Goal: Complete application form

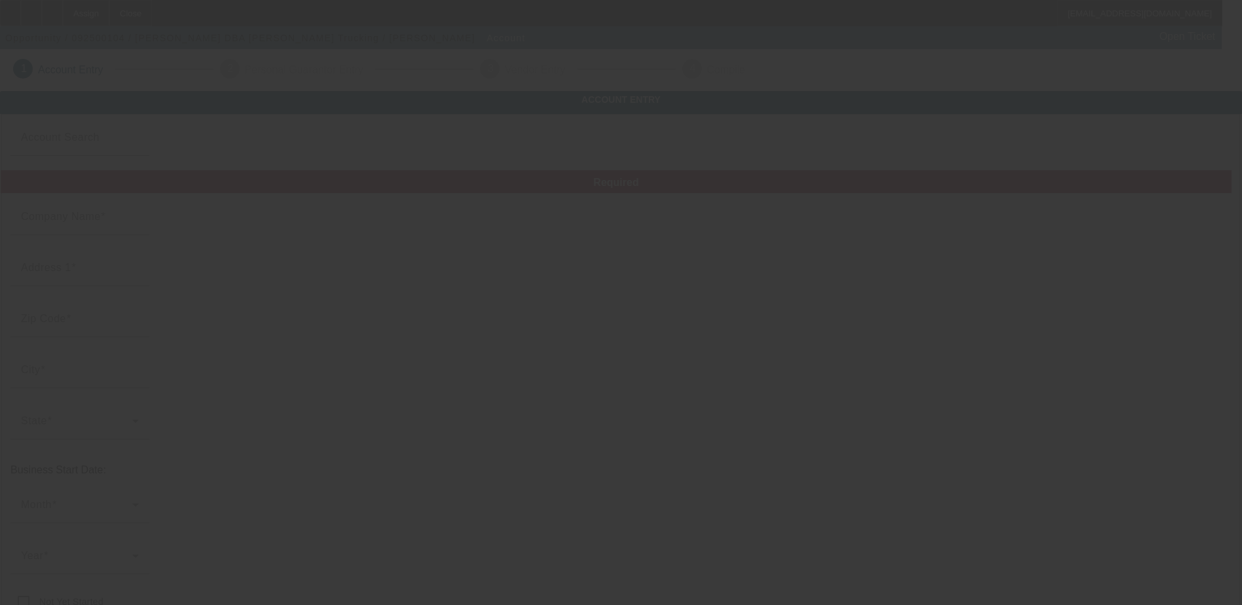
type input "[PERSON_NAME]"
type input "[STREET_ADDRESS][PERSON_NAME]"
type input "75160"
type input "[PERSON_NAME]"
type input "[PHONE_NUMBER]"
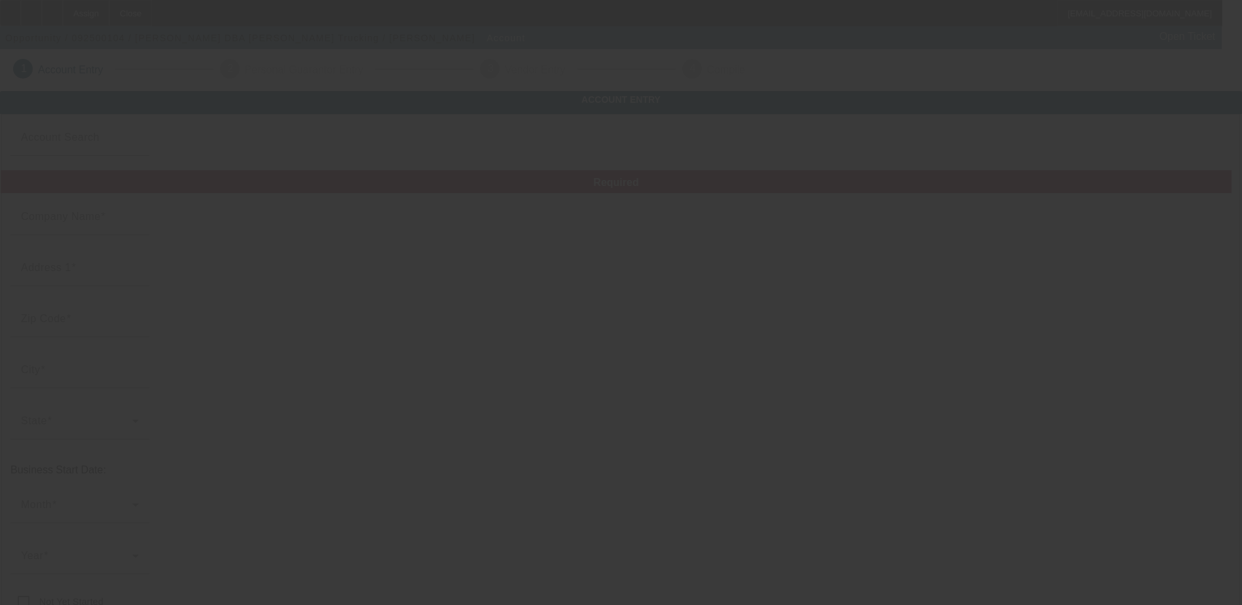
type input "[PERSON_NAME] Trucking"
type input "[EMAIL_ADDRESS][DOMAIN_NAME]"
type input "834640891"
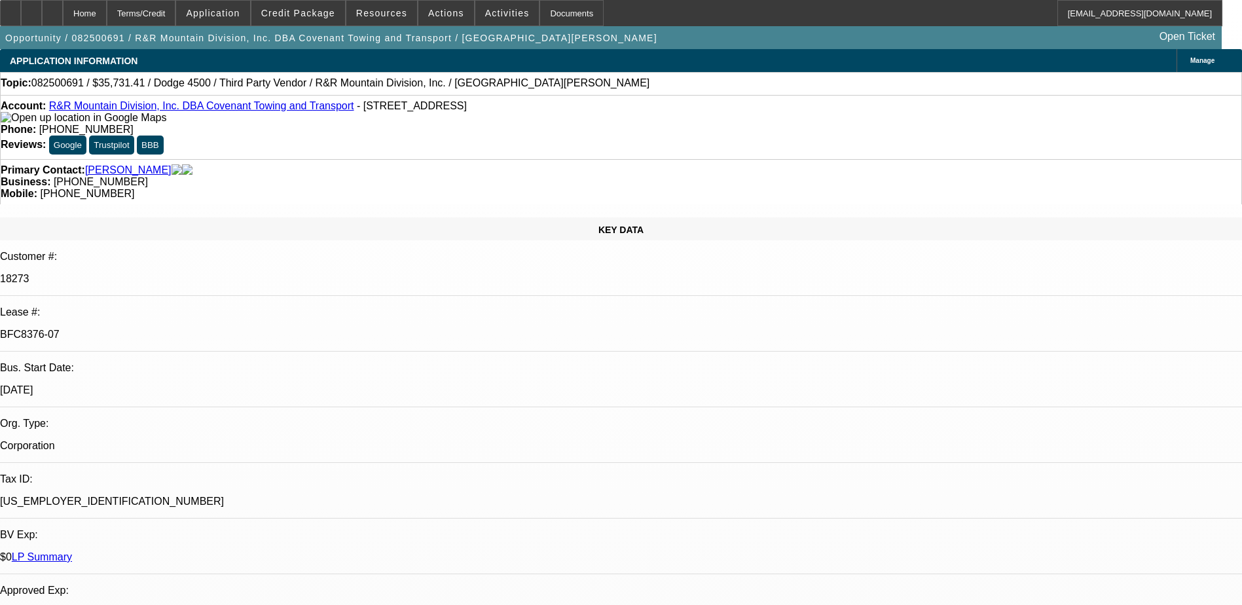
select select "0"
select select "6"
select select "0"
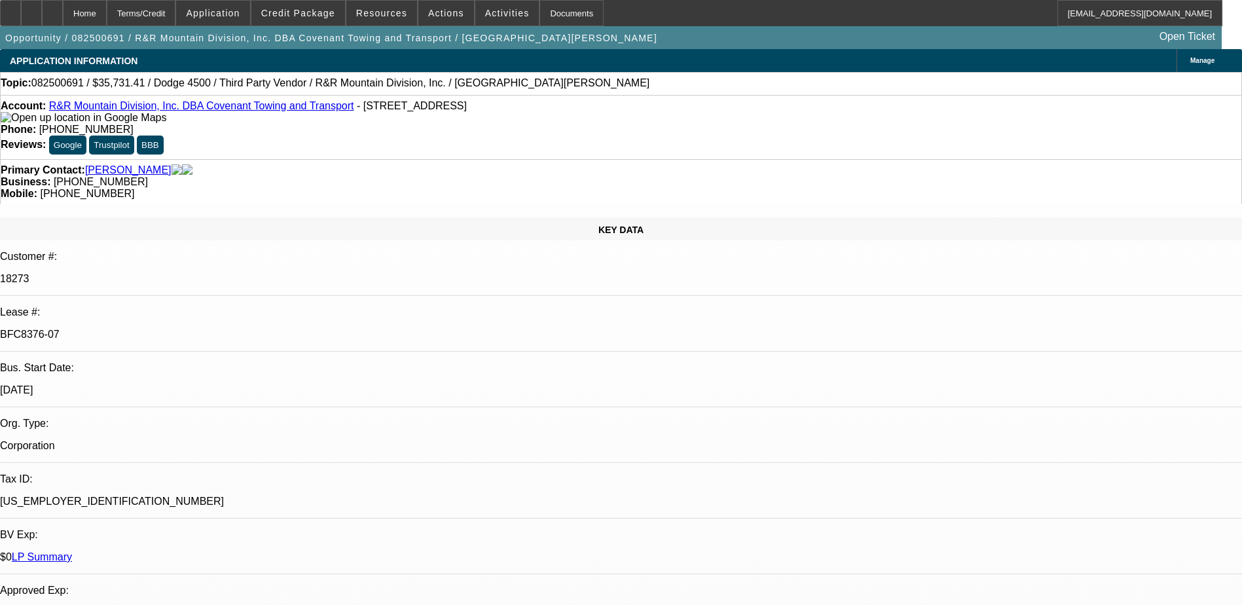
select select "0"
select select "6"
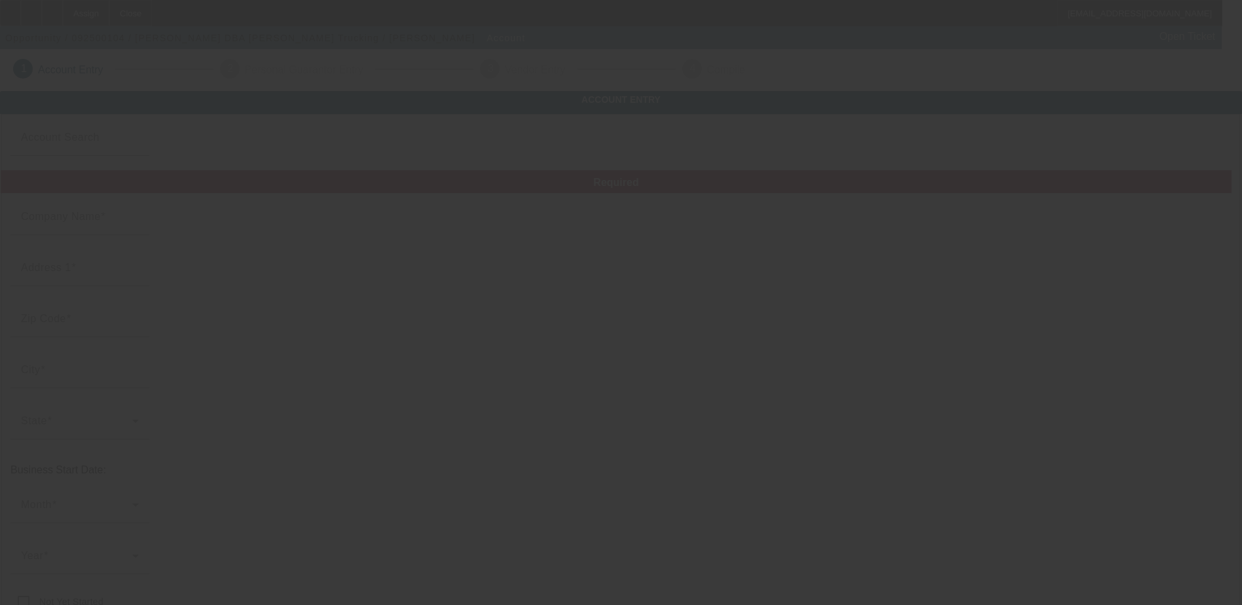
type input "[PERSON_NAME]"
type input "[STREET_ADDRESS][PERSON_NAME]"
type input "75160"
type input "[PERSON_NAME]"
type input "[PHONE_NUMBER]"
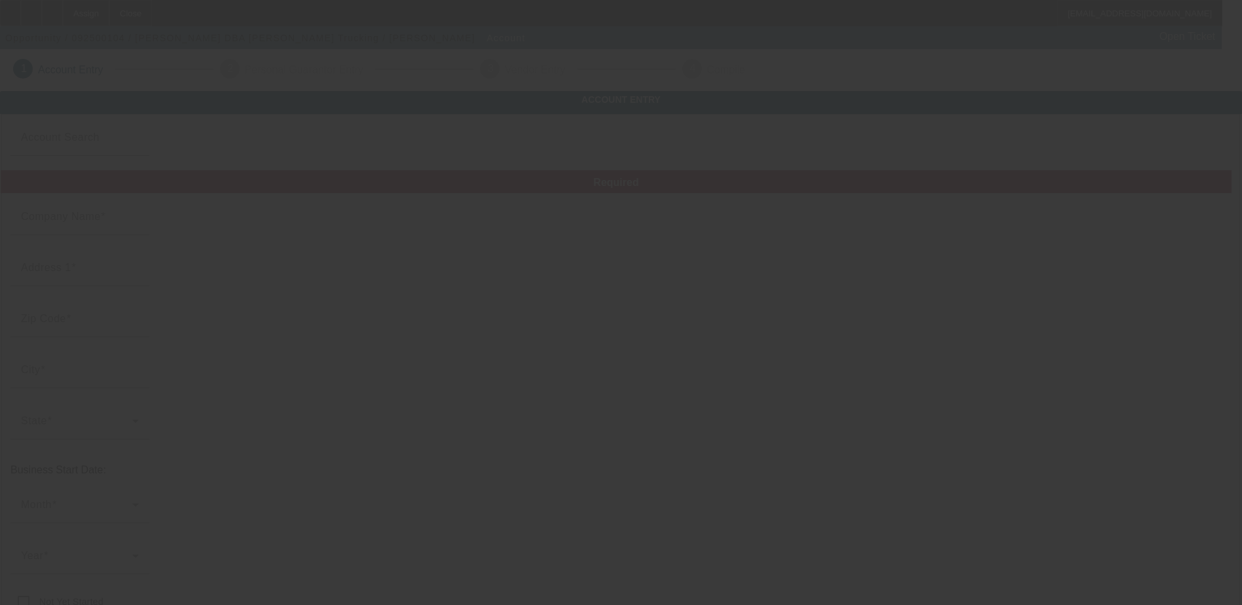
type input "[PERSON_NAME] Trucking"
type input "[EMAIL_ADDRESS][DOMAIN_NAME]"
type input "834640891"
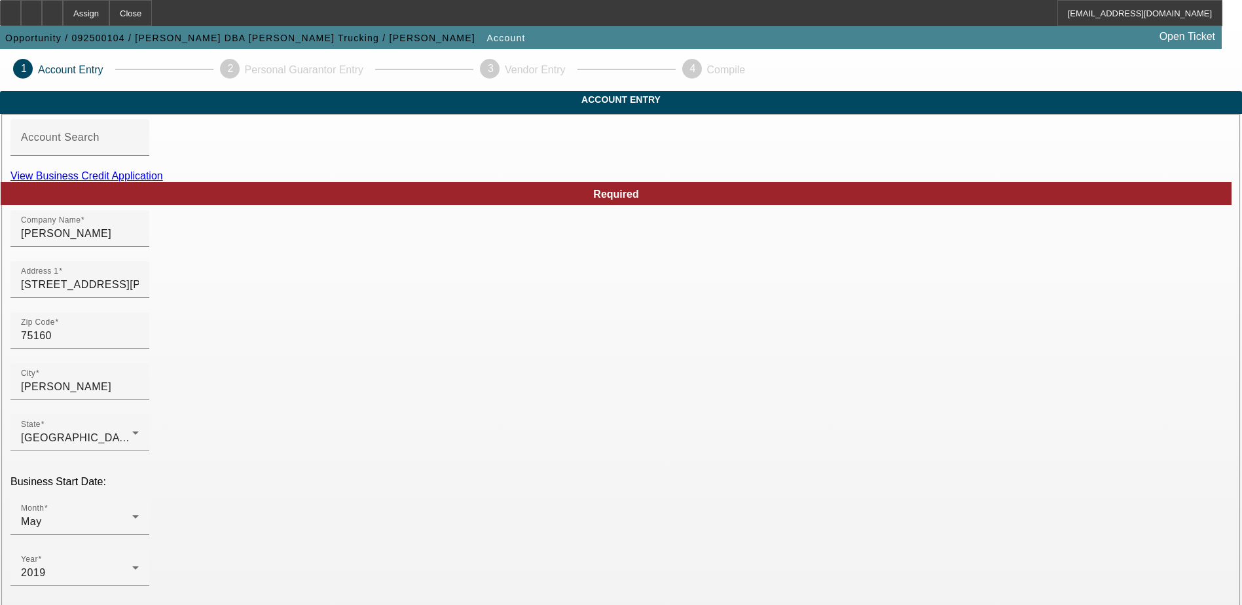
scroll to position [196, 0]
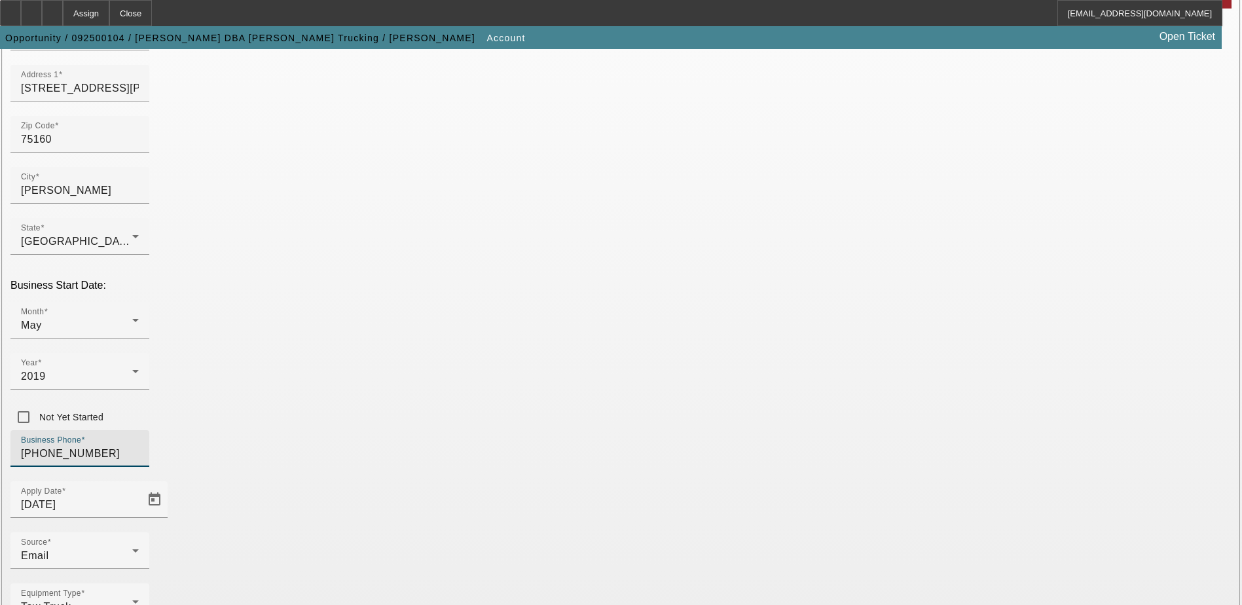
click at [139, 446] on input "[PHONE_NUMBER]" at bounding box center [80, 454] width 118 height 16
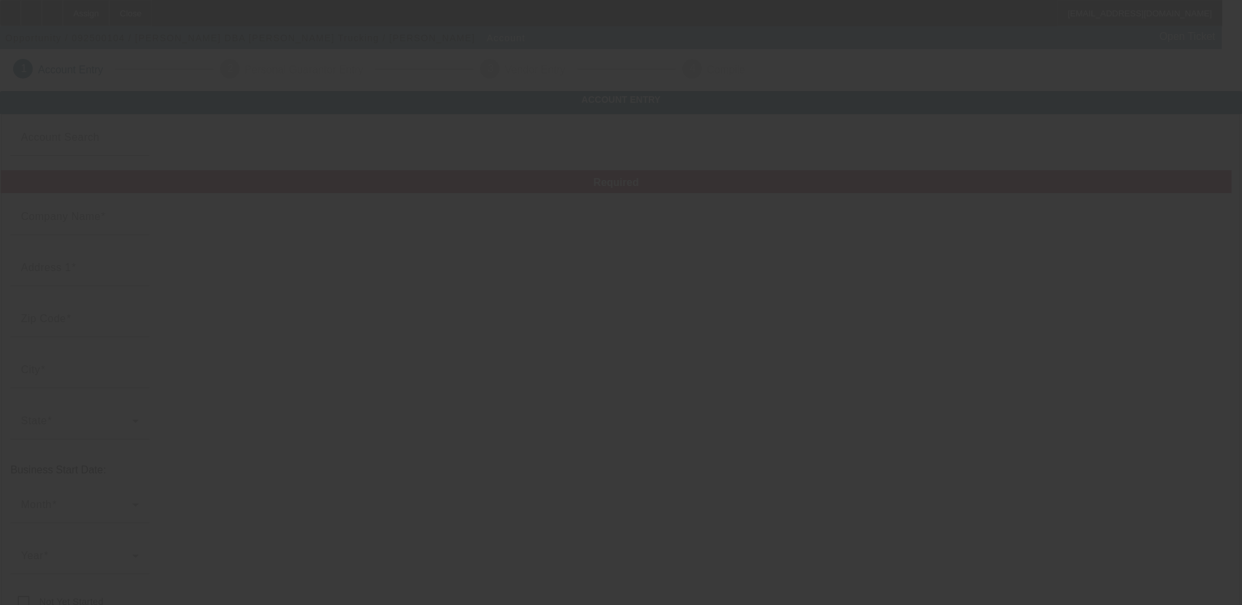
type input "[PERSON_NAME]"
type input "[STREET_ADDRESS][PERSON_NAME]"
type input "75160"
type input "[PERSON_NAME]"
type input "[PHONE_NUMBER]"
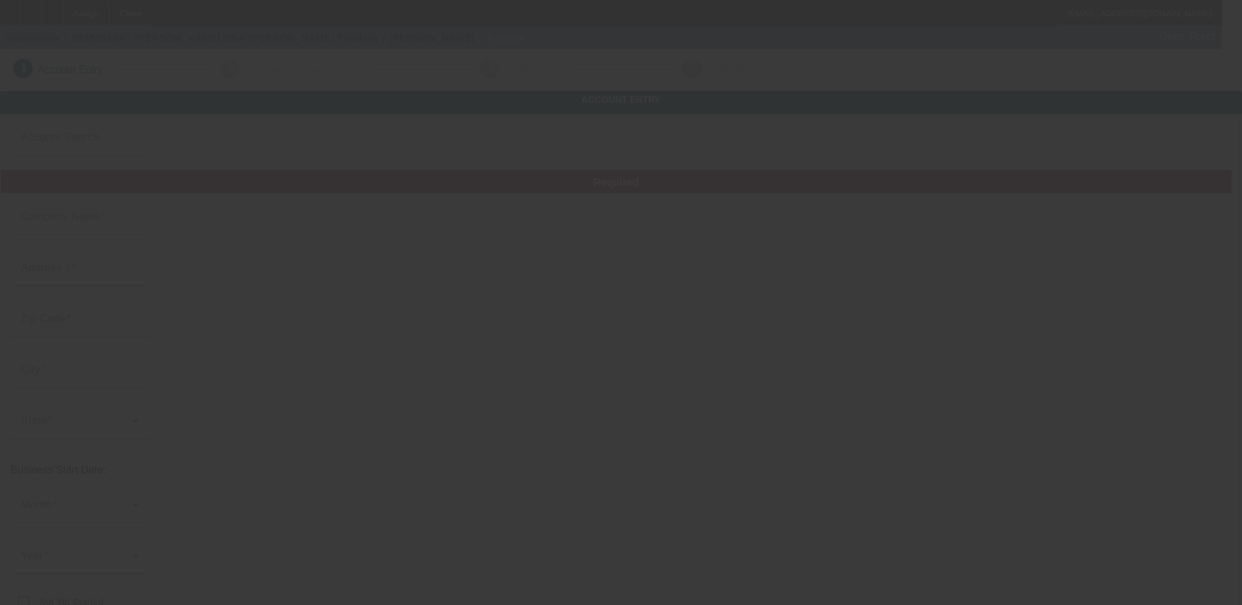
type input "[PERSON_NAME] Trucking"
type input "[EMAIL_ADDRESS][DOMAIN_NAME]"
type input "834640891"
